Goal: Ask a question

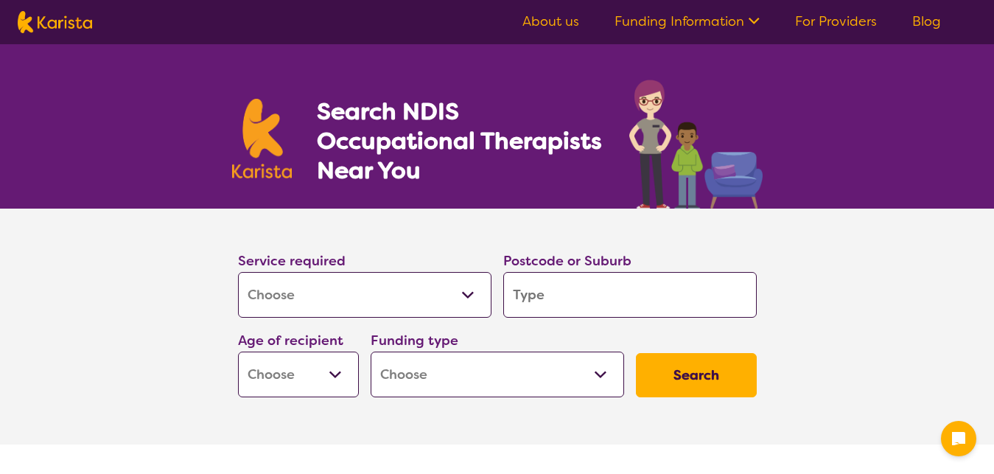
select select "[MEDICAL_DATA]"
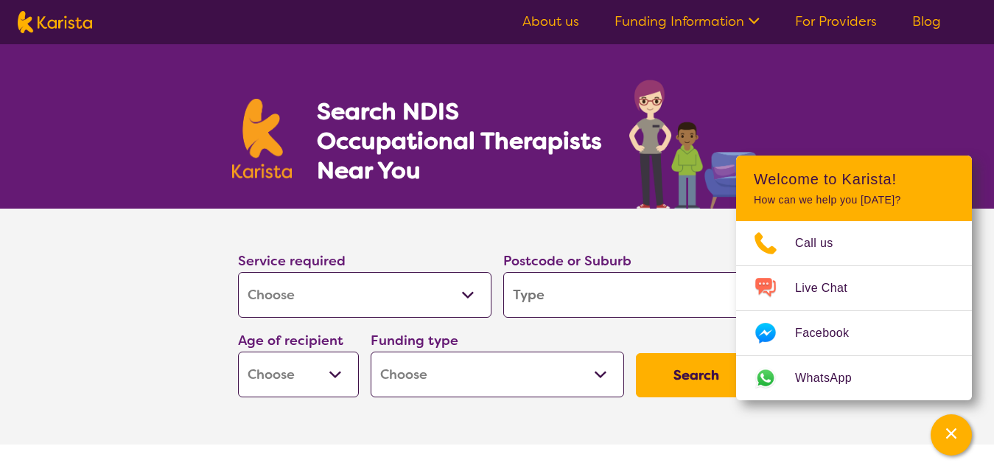
click at [238, 272] on select "Allied Health Assistant Assessment ([MEDICAL_DATA] or [MEDICAL_DATA]) Behaviour…" at bounding box center [365, 295] width 254 height 46
click at [469, 293] on select "Allied Health Assistant Assessment ([MEDICAL_DATA] or [MEDICAL_DATA]) Behaviour…" at bounding box center [365, 295] width 254 height 46
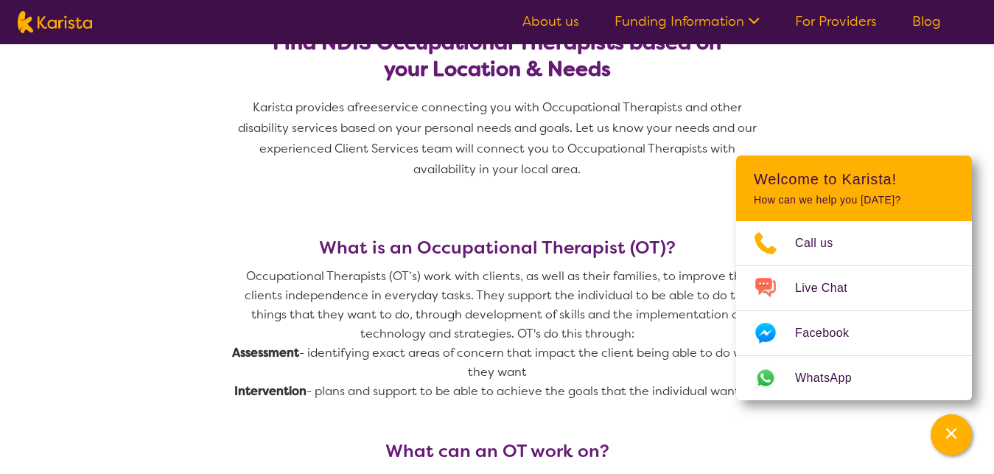
scroll to position [451, 0]
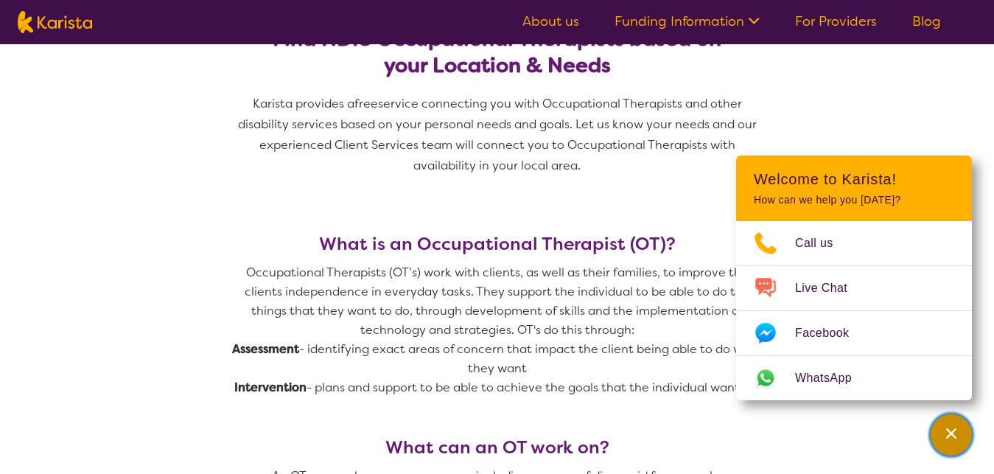
click at [941, 430] on div "Channel Menu" at bounding box center [951, 435] width 29 height 32
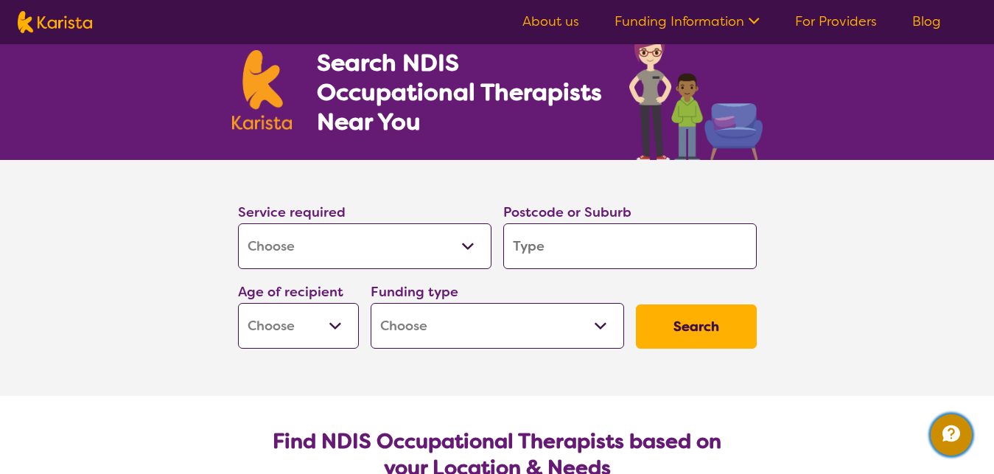
scroll to position [43, 0]
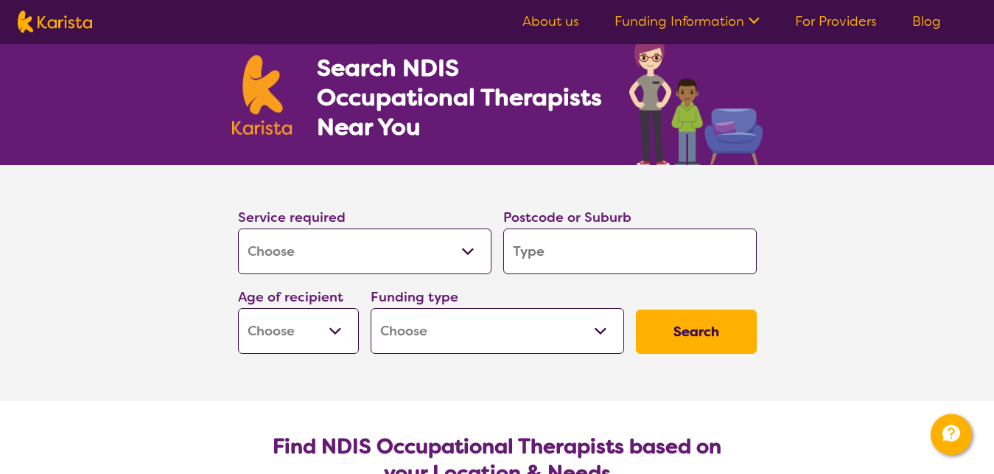
click at [238, 228] on select "Allied Health Assistant Assessment ([MEDICAL_DATA] or [MEDICAL_DATA]) Behaviour…" at bounding box center [365, 251] width 254 height 46
click at [526, 179] on section "Service required Allied Health Assistant Assessment ([MEDICAL_DATA] or [MEDICAL…" at bounding box center [497, 262] width 566 height 195
click at [371, 308] on select "Home Care Package (HCP) National Disability Insurance Scheme (NDIS) I don't know" at bounding box center [498, 331] width 254 height 46
click at [238, 308] on select "Early Childhood - 0 to 9 Child - 10 to 11 Adolescent - 12 to 17 Adult - 18 to 6…" at bounding box center [298, 331] width 121 height 46
click at [791, 261] on section "Service required Allied Health Assistant Assessment ([MEDICAL_DATA] or [MEDICAL…" at bounding box center [498, 283] width 590 height 236
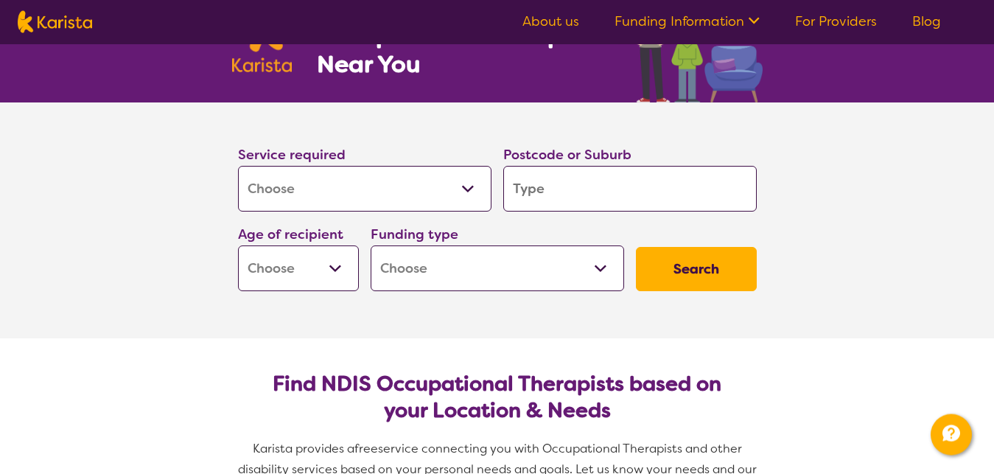
scroll to position [0, 0]
